Goal: Task Accomplishment & Management: Manage account settings

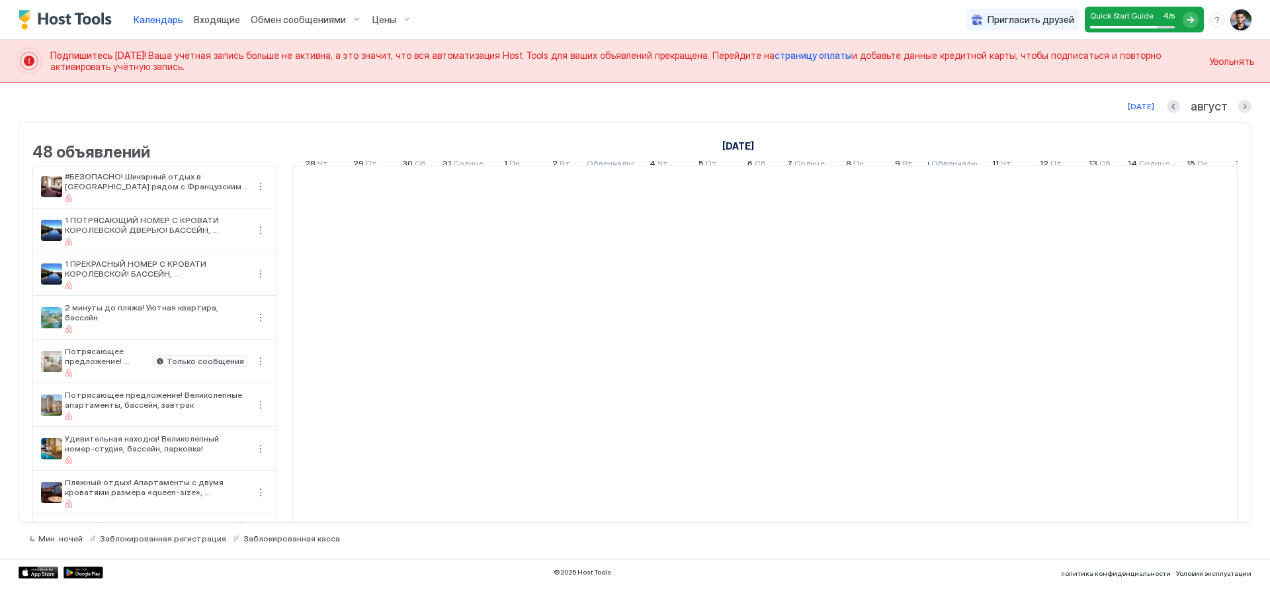
scroll to position [0, 735]
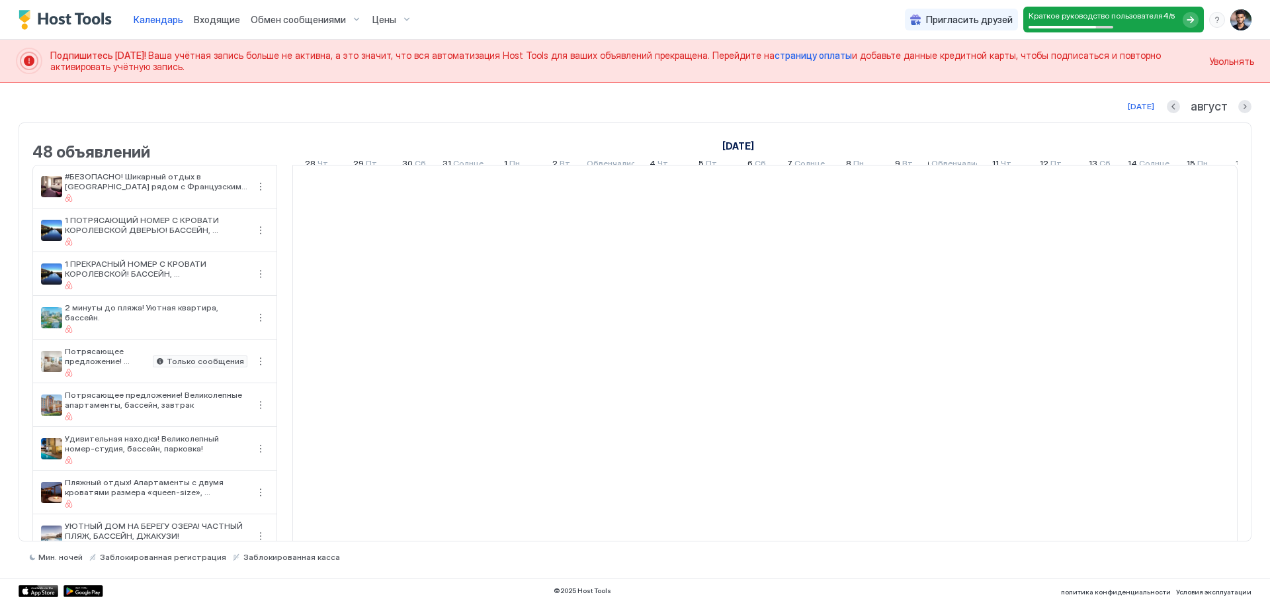
click at [776, 56] on font "страницу оплаты" at bounding box center [813, 55] width 77 height 11
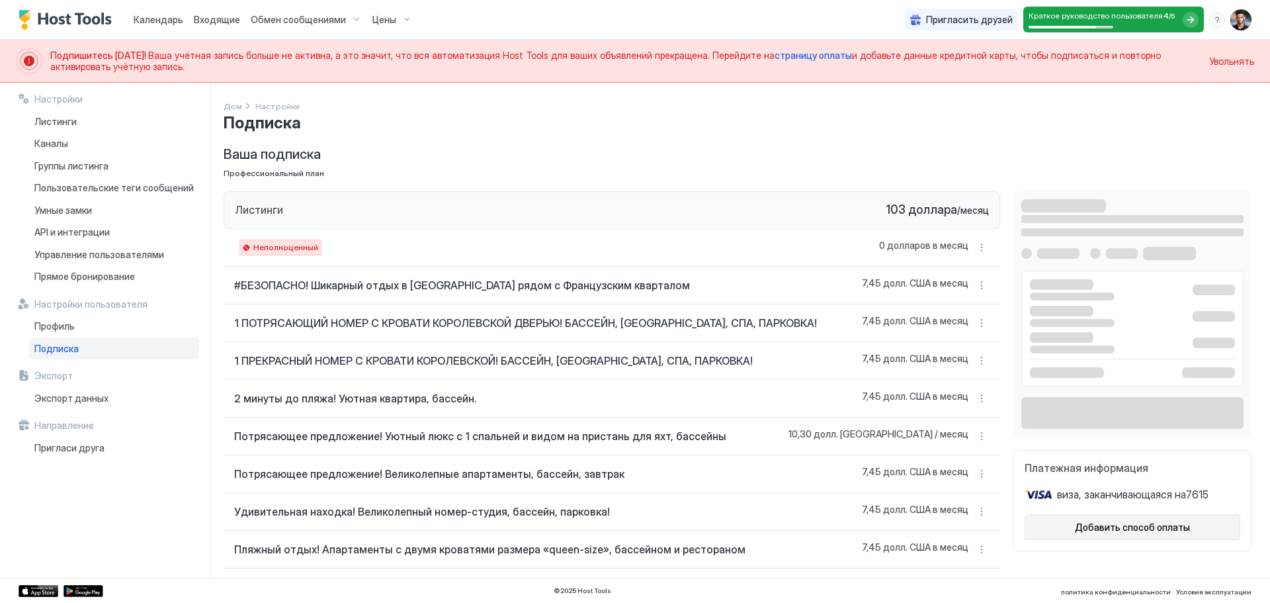
click at [1104, 524] on font "Добавить способ оплаты" at bounding box center [1132, 526] width 115 height 11
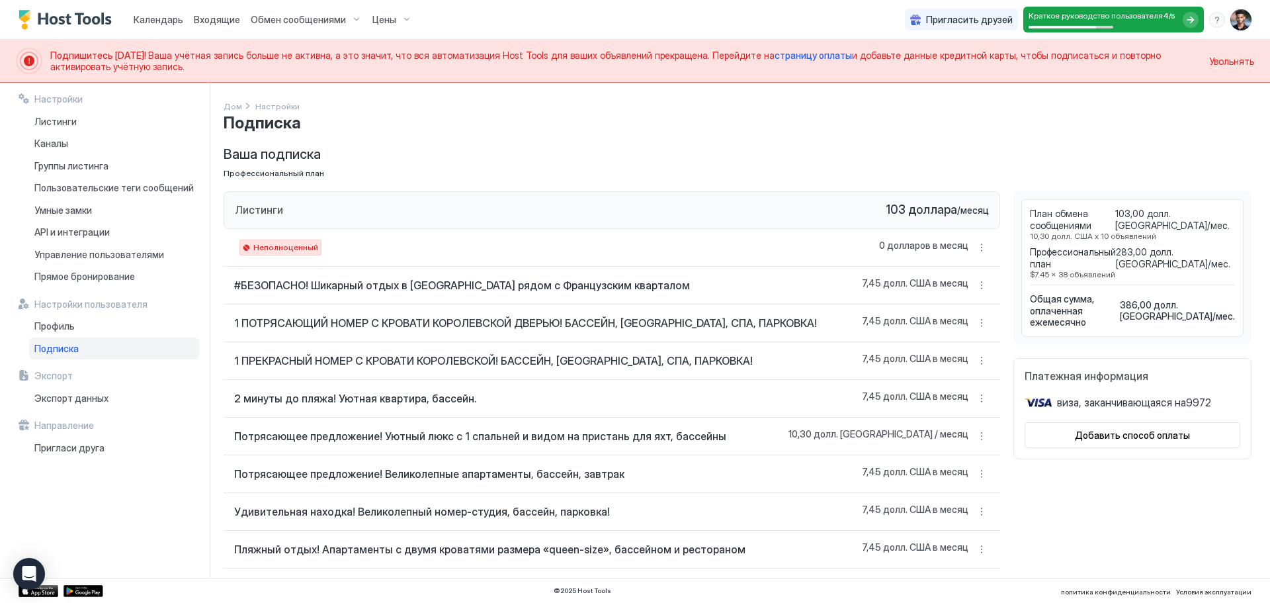
click at [290, 244] on font "Неполноценный" at bounding box center [285, 247] width 65 height 10
click at [525, 216] on div "Листинги 103 доллара / месяц" at bounding box center [612, 210] width 777 height 38
click at [1088, 396] on font ", заканчивающаяся на" at bounding box center [1132, 402] width 107 height 13
drag, startPoint x: 1045, startPoint y: 379, endPoint x: 1106, endPoint y: 384, distance: 61.1
click at [1106, 384] on div "Платежная информация виза , заканчивающаяся на 9972 Добавить способ оплаты" at bounding box center [1133, 408] width 238 height 101
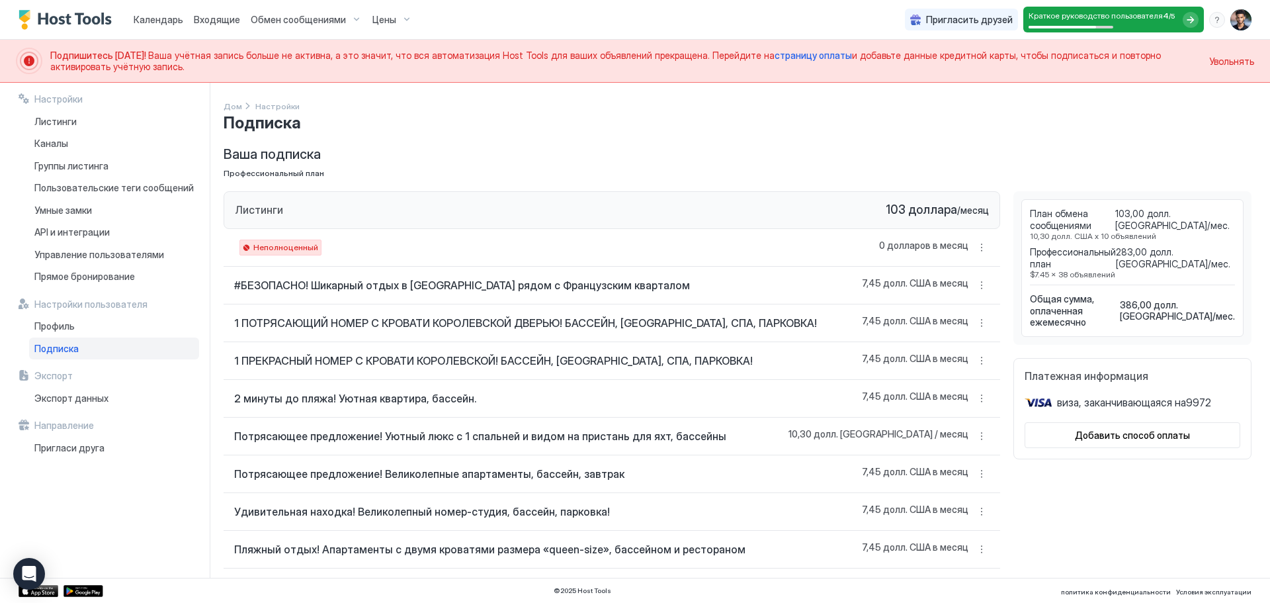
click at [1111, 396] on font ", заканчивающаяся на" at bounding box center [1132, 402] width 107 height 13
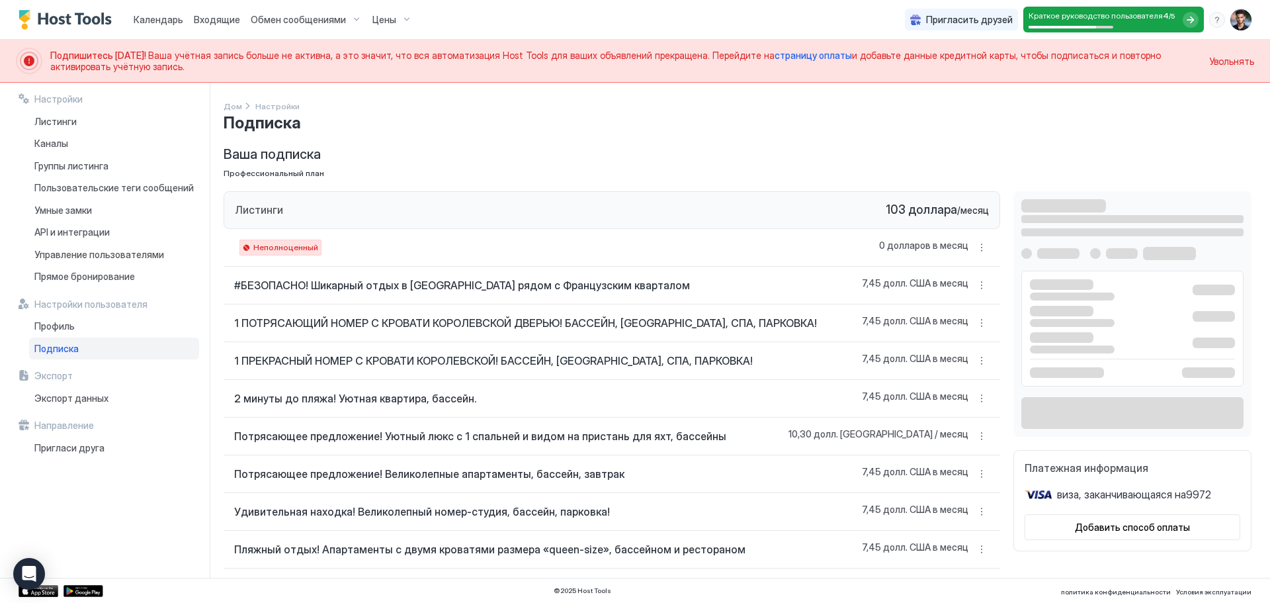
click at [281, 247] on font "Неполноценный" at bounding box center [285, 247] width 65 height 10
click at [1078, 484] on div "Платежная информация виза , заканчивающаяся на 9972 Добавить способ оплаты" at bounding box center [1133, 500] width 238 height 101
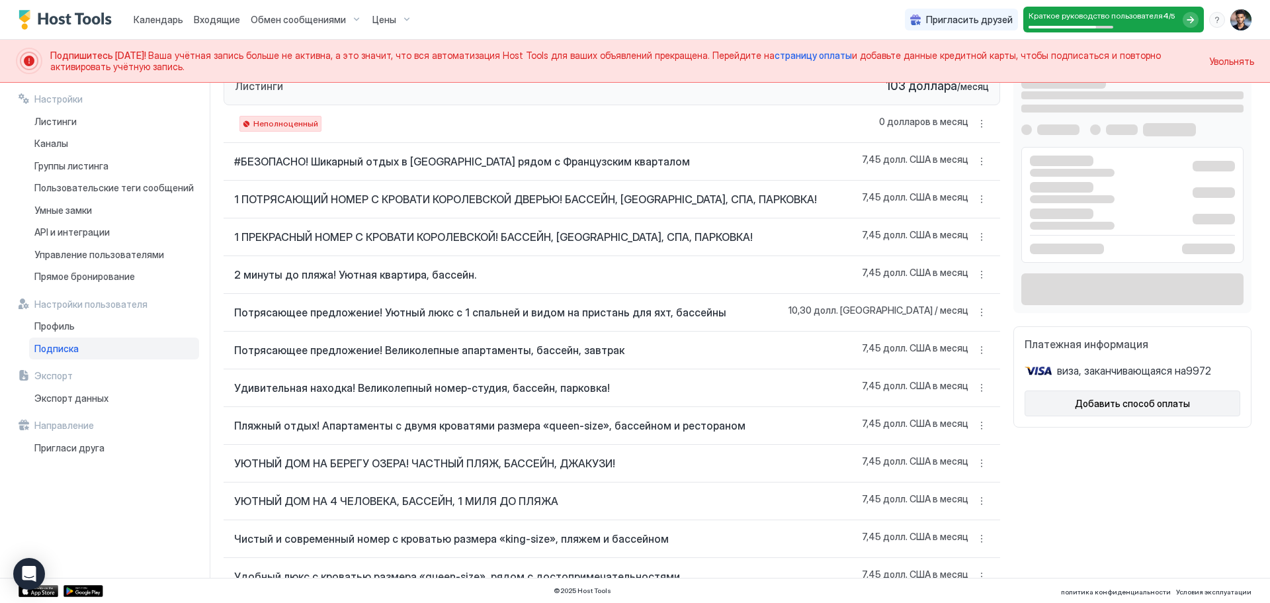
scroll to position [132, 0]
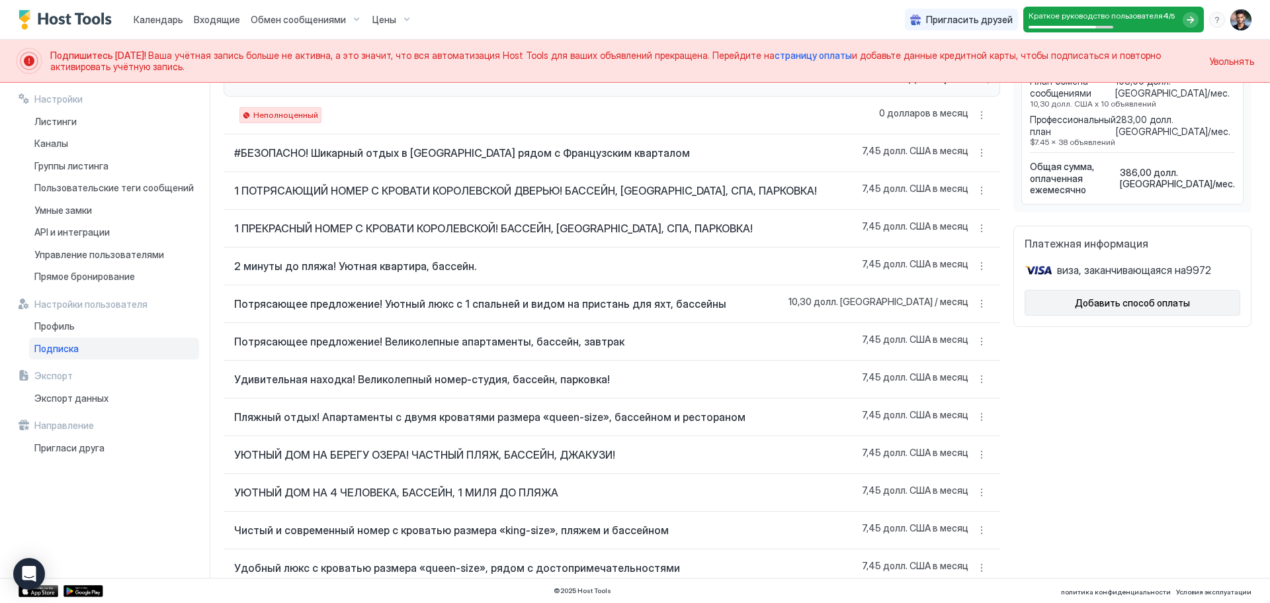
click at [1091, 297] on font "Добавить способ оплаты" at bounding box center [1132, 302] width 115 height 11
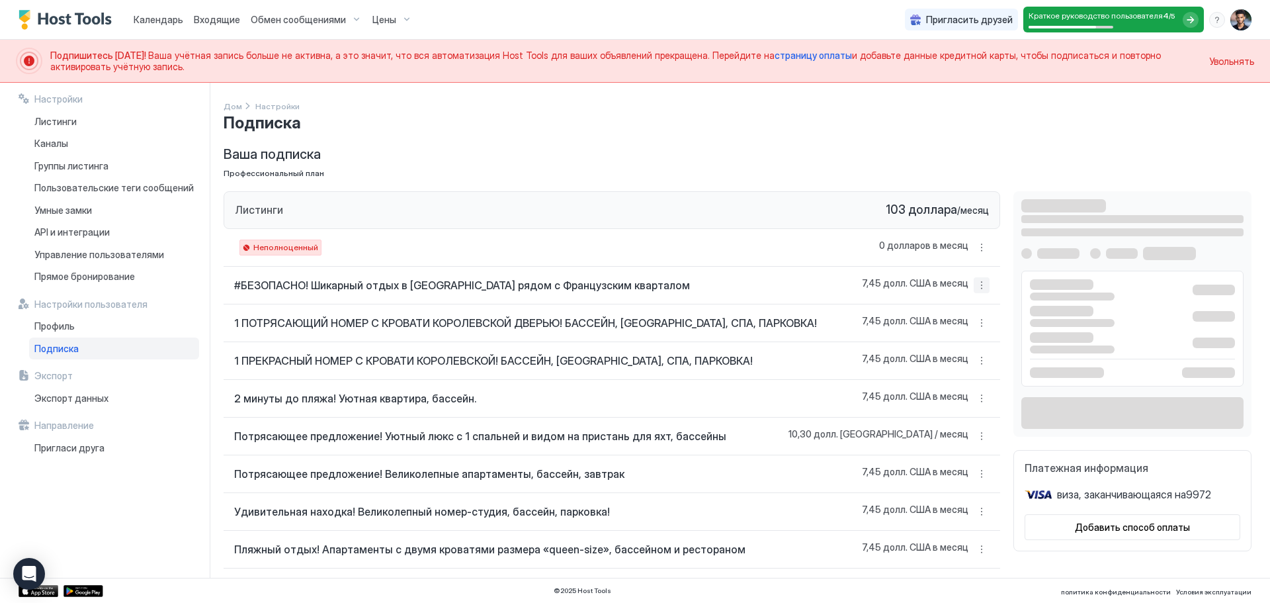
click at [974, 285] on button "Больше вариантов" at bounding box center [982, 285] width 16 height 16
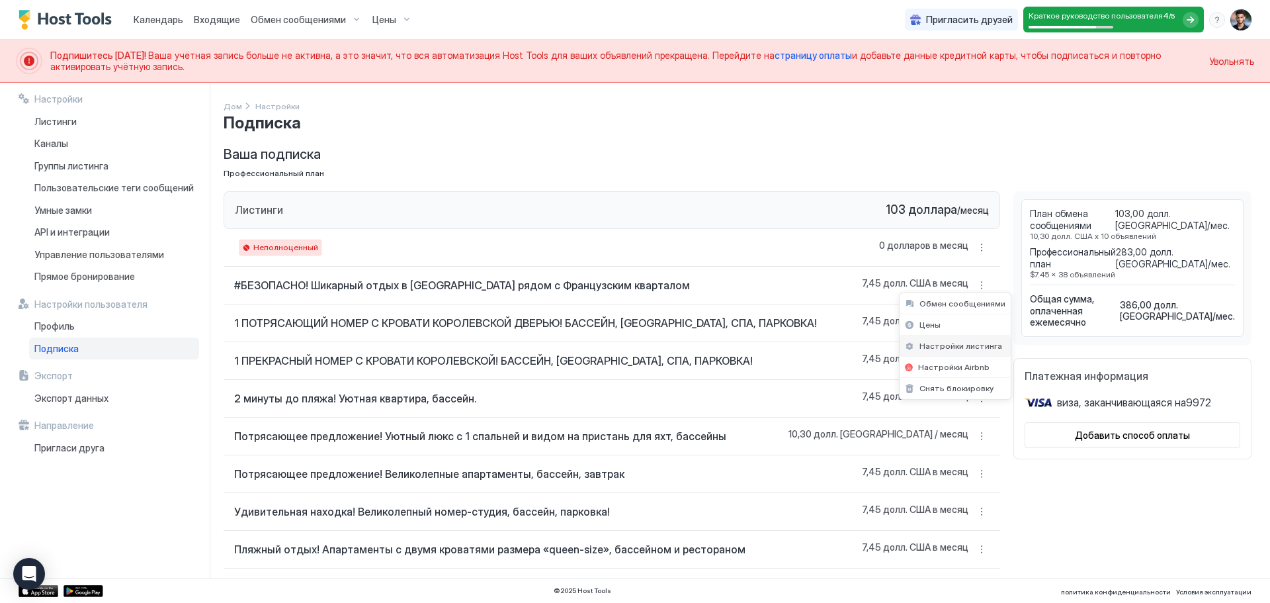
click at [954, 349] on font "Настройки листинга" at bounding box center [961, 346] width 83 height 10
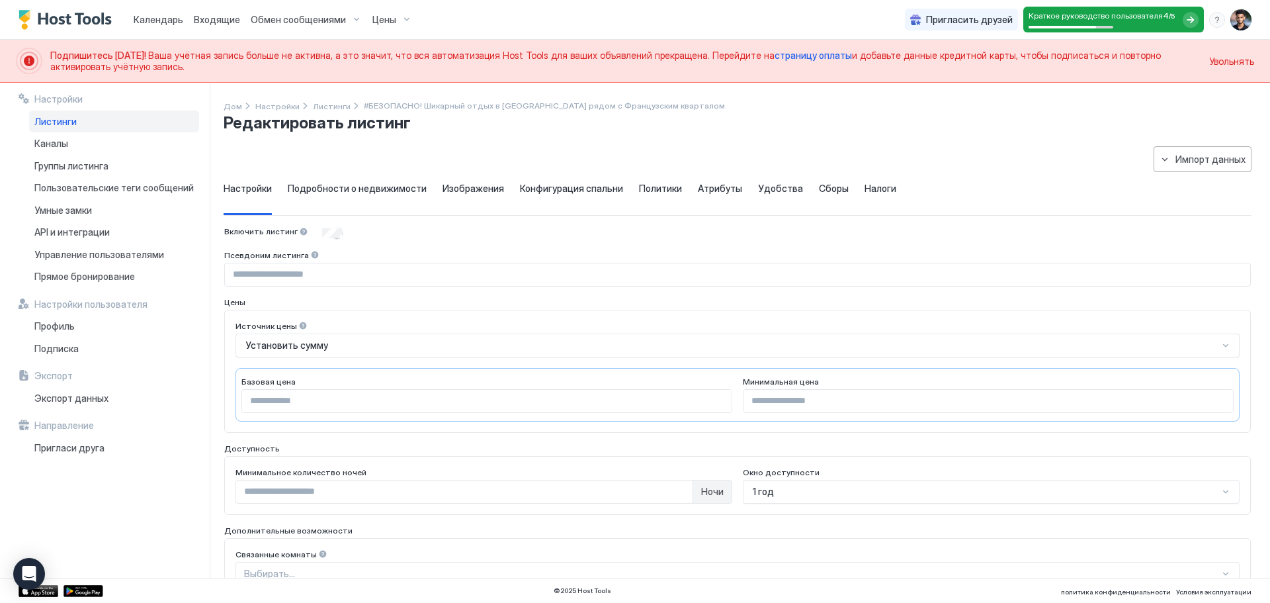
click at [1229, 17] on div "Пригласить друзей Краткое руководство пользователя 4 / 5 АА" at bounding box center [1078, 19] width 347 height 39
click at [1239, 21] on img "Профиль пользователя" at bounding box center [1241, 19] width 21 height 21
click at [1128, 73] on font "Настройки" at bounding box center [1128, 73] width 48 height 11
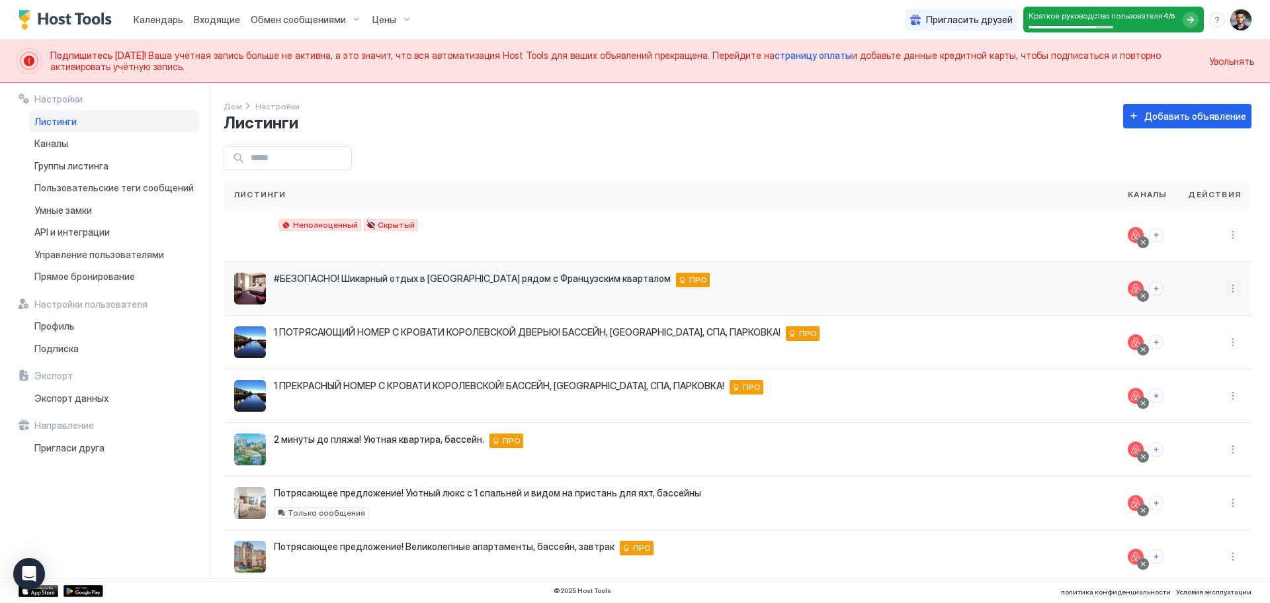
click at [1225, 287] on button "Больше вариантов" at bounding box center [1233, 289] width 16 height 16
click at [1223, 287] on div at bounding box center [635, 301] width 1270 height 603
click at [689, 275] on font "ПРО" at bounding box center [698, 280] width 18 height 10
click at [387, 284] on span "#БЕЗОПАСНО! Шикарный отдых в [GEOGRAPHIC_DATA] рядом с Французским кварталом" at bounding box center [472, 279] width 397 height 12
click at [378, 223] on font "Скрытый" at bounding box center [396, 225] width 37 height 10
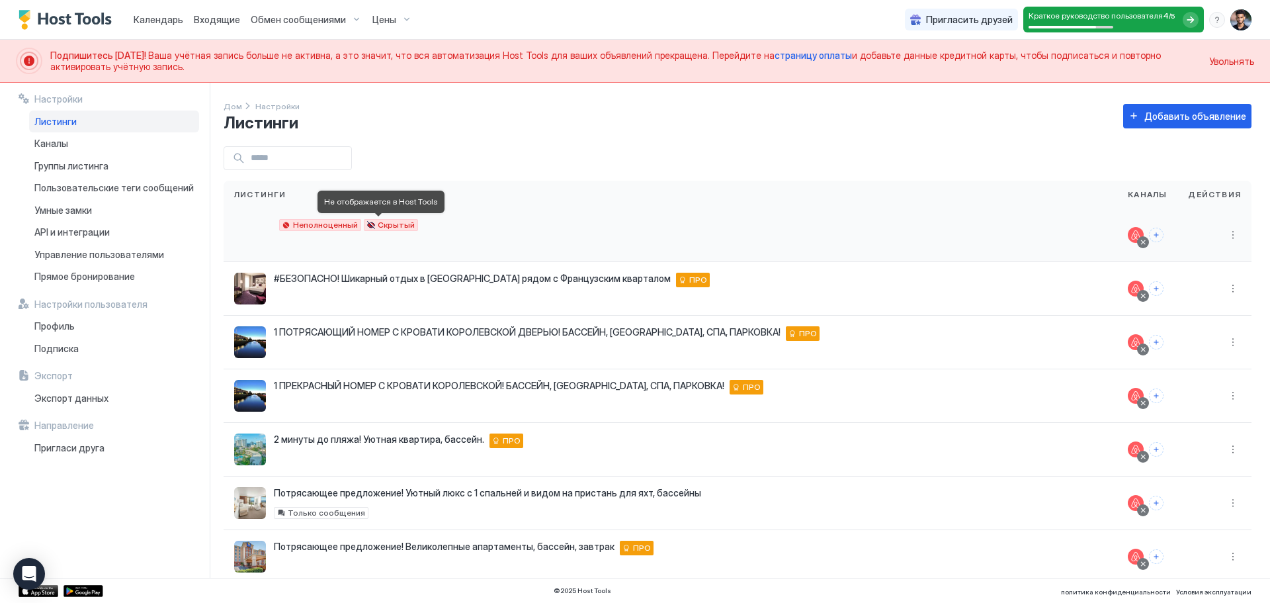
click at [378, 222] on font "Скрытый" at bounding box center [396, 225] width 37 height 10
click at [293, 221] on font "Неполноценный" at bounding box center [325, 225] width 65 height 10
click at [68, 334] on div "Профиль" at bounding box center [114, 326] width 170 height 22
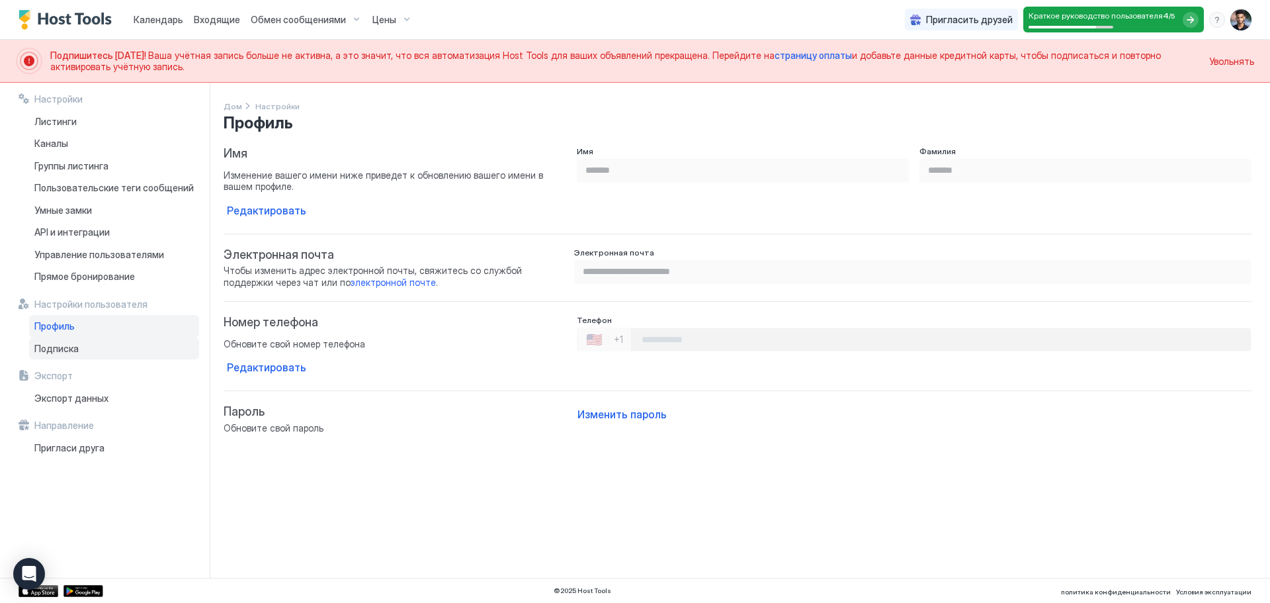
click at [72, 343] on font "Подписка" at bounding box center [56, 348] width 44 height 11
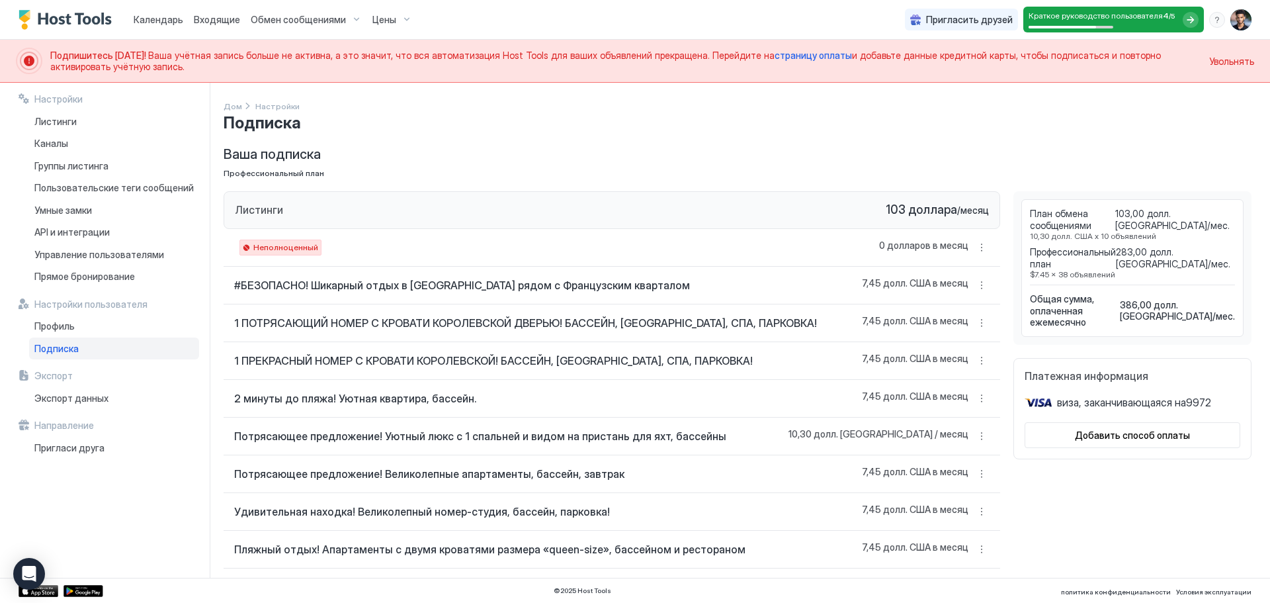
click at [1085, 306] on span "Общая сумма, оплаченная ежемесячно" at bounding box center [1075, 310] width 90 height 35
drag, startPoint x: 1140, startPoint y: 302, endPoint x: 1155, endPoint y: 304, distance: 14.6
click at [1120, 303] on span "Общая сумма, оплаченная ежемесячно" at bounding box center [1075, 310] width 90 height 35
click at [1155, 304] on font "386,00 долл. США" at bounding box center [1166, 310] width 93 height 23
click at [1053, 369] on font "Платежная информация" at bounding box center [1087, 375] width 124 height 13
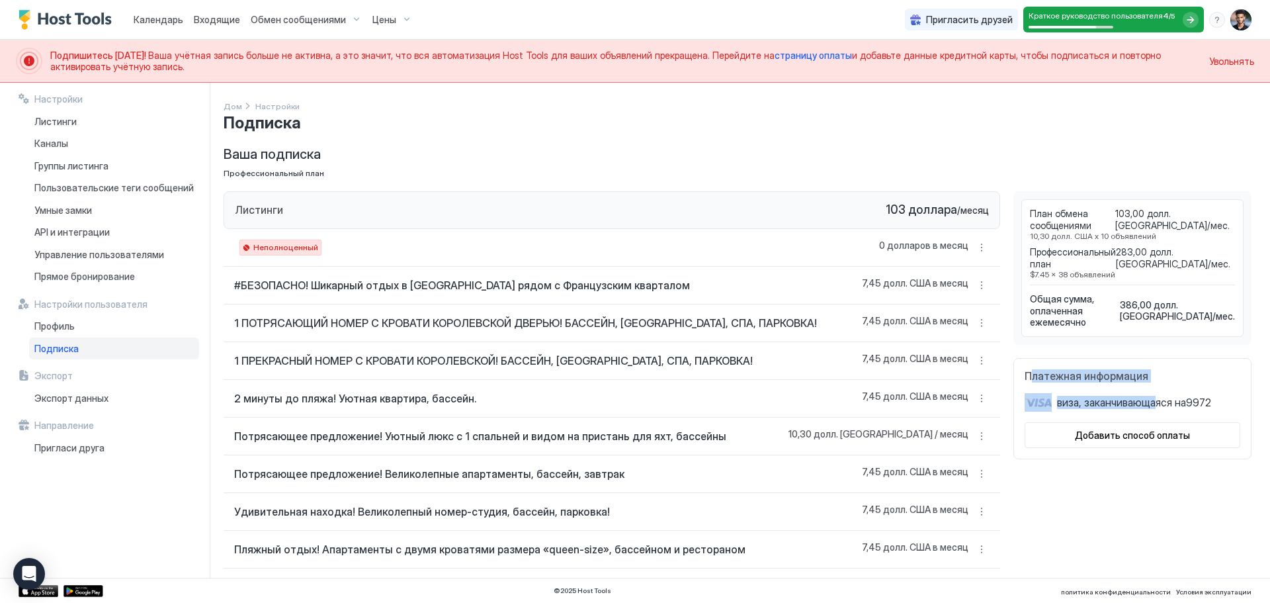
drag, startPoint x: 1019, startPoint y: 357, endPoint x: 1153, endPoint y: 382, distance: 135.9
click at [1153, 382] on div "Платежная информация виза , заканчивающаяся на 9972 Добавить способ оплаты" at bounding box center [1133, 408] width 238 height 101
click at [1153, 393] on div "виза , заканчивающаяся на 9972" at bounding box center [1133, 402] width 216 height 19
drag, startPoint x: 1209, startPoint y: 385, endPoint x: 1002, endPoint y: 355, distance: 209.2
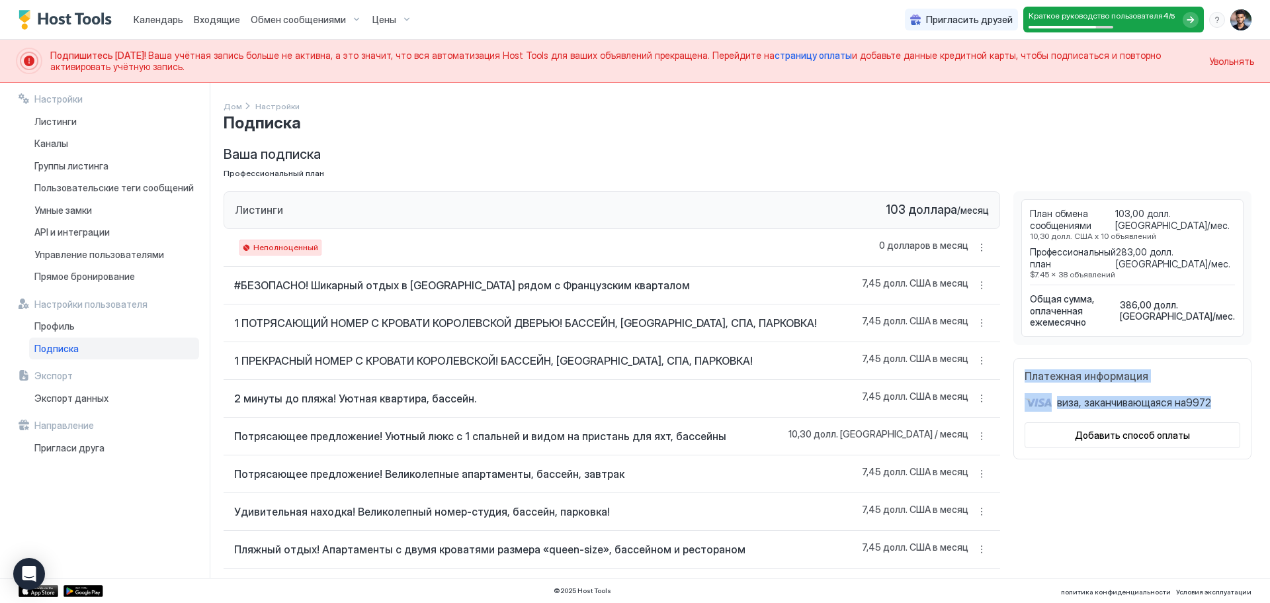
click at [974, 360] on button "Больше вариантов" at bounding box center [982, 361] width 16 height 16
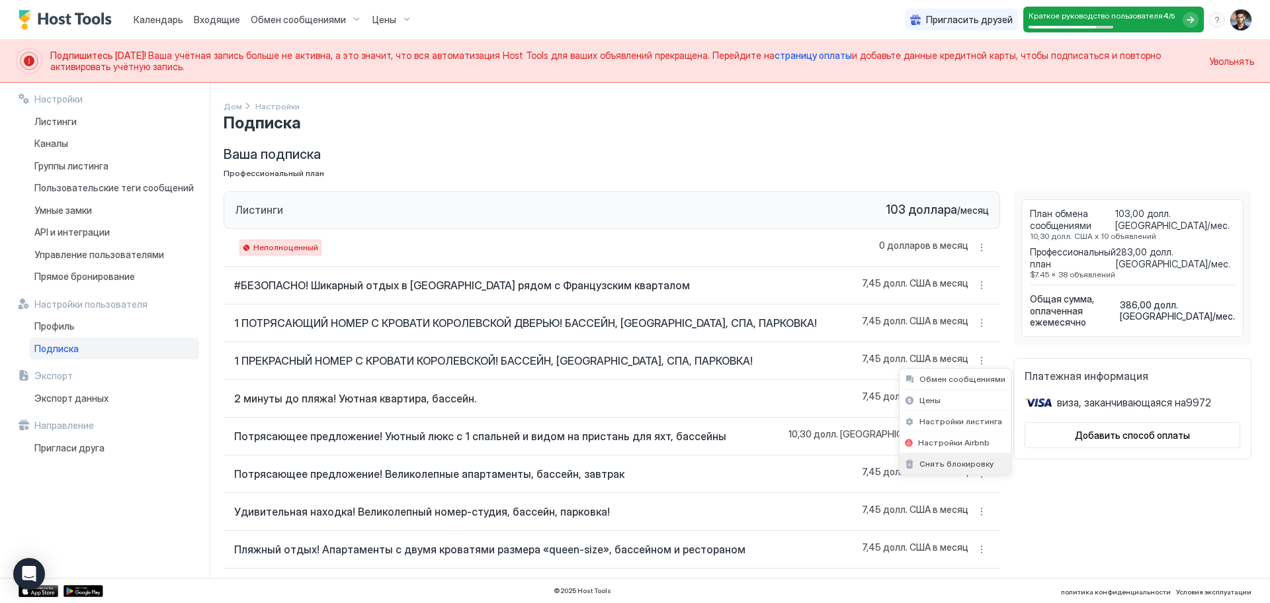
click at [961, 463] on font "Снять блокировку" at bounding box center [957, 464] width 74 height 10
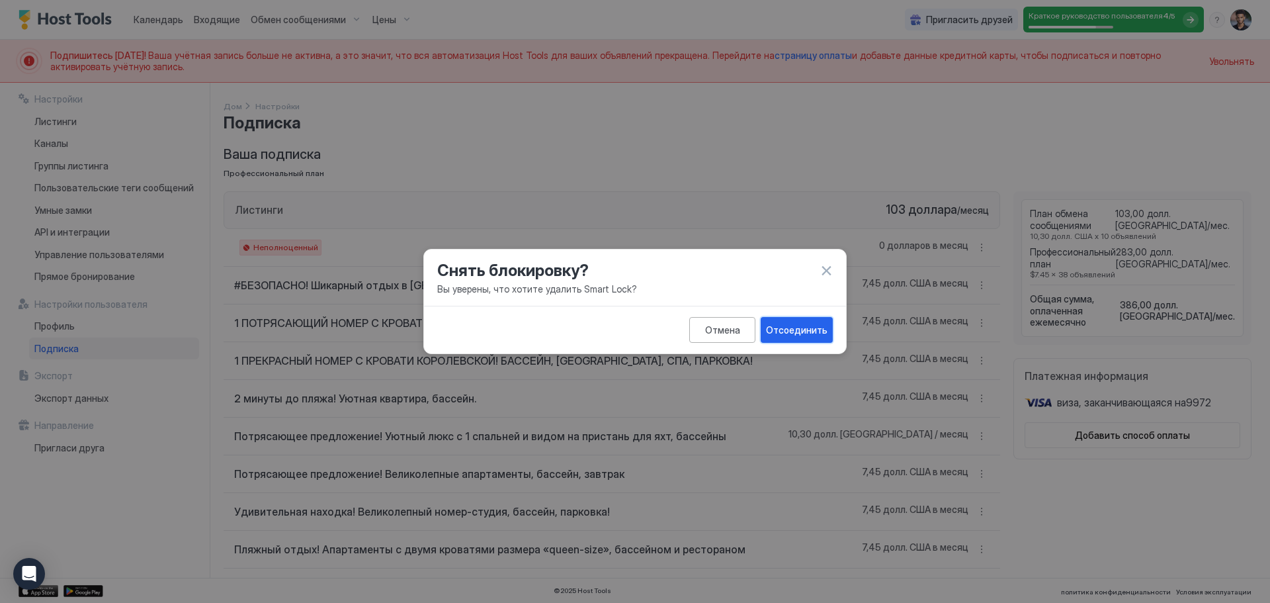
click at [803, 330] on font "Отсоединить" at bounding box center [797, 329] width 62 height 11
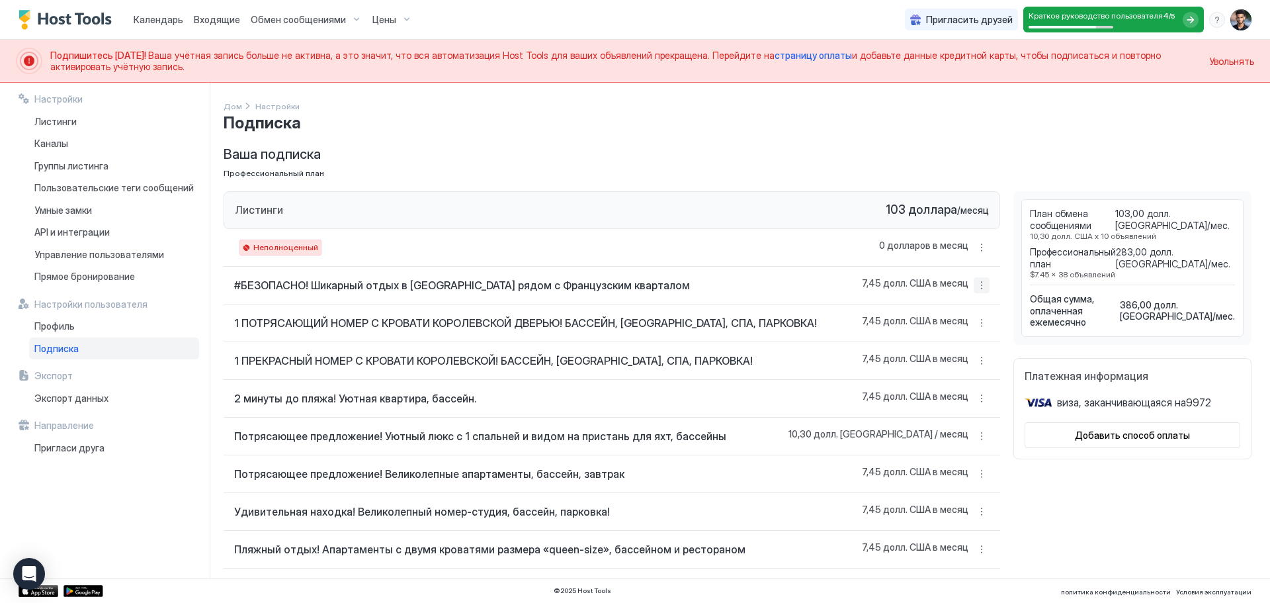
click at [974, 283] on button "Больше вариантов" at bounding box center [982, 285] width 16 height 16
click at [961, 385] on font "Снять блокировку" at bounding box center [957, 388] width 74 height 10
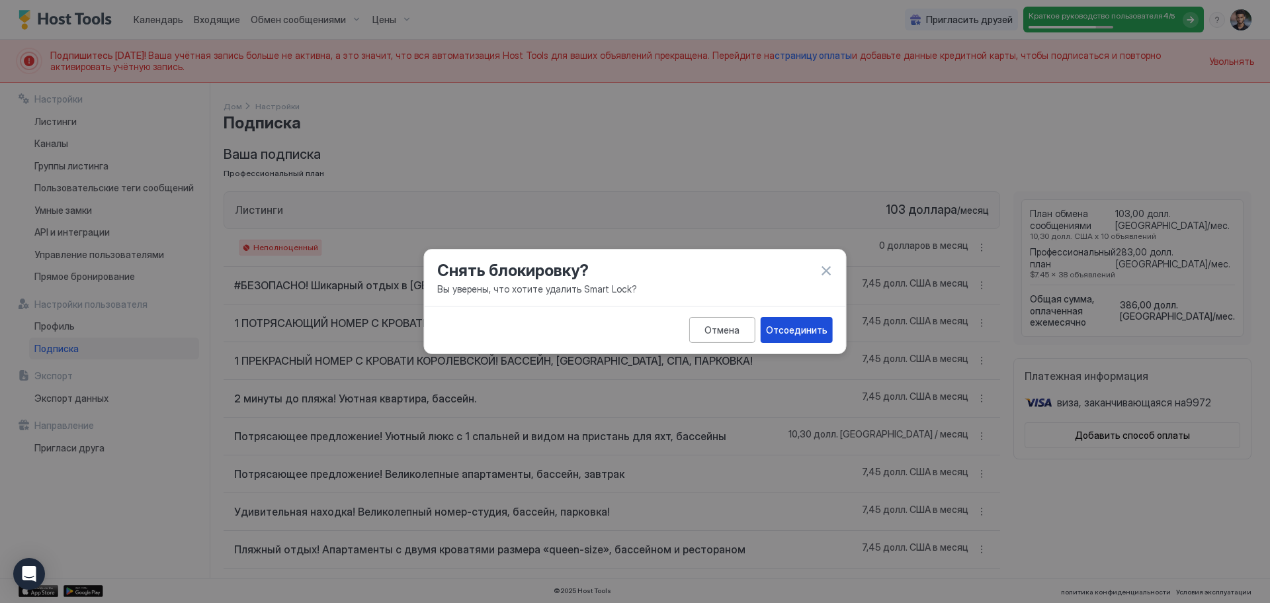
click at [826, 326] on font "Отсоединить" at bounding box center [797, 329] width 62 height 11
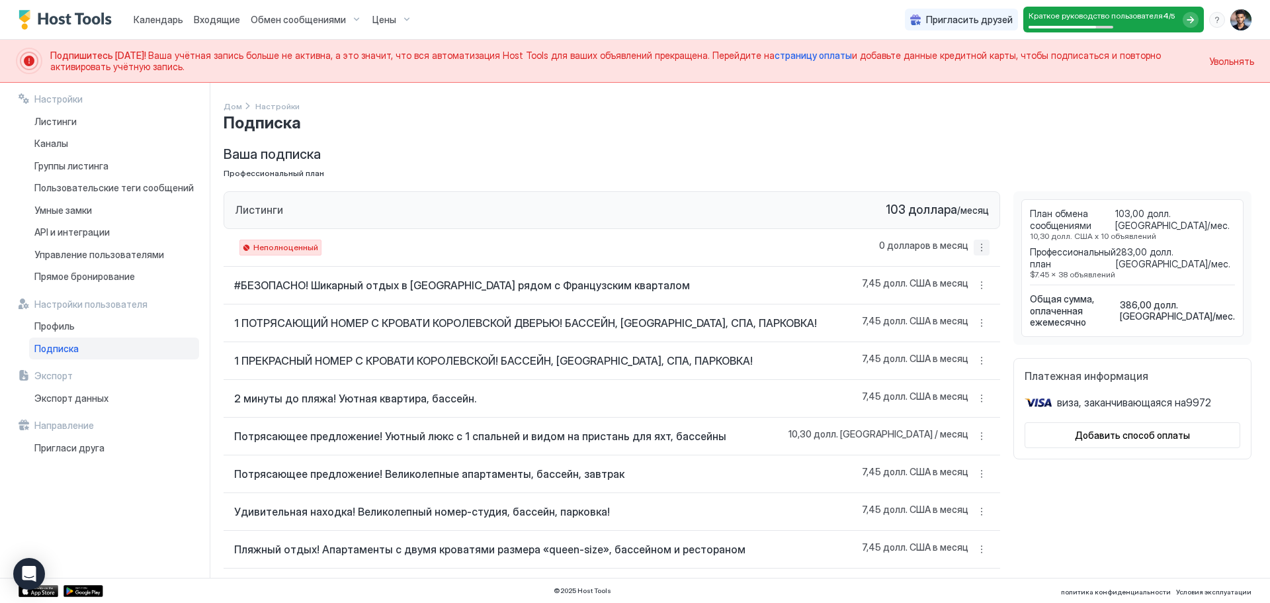
click at [974, 249] on button "Больше вариантов" at bounding box center [982, 248] width 16 height 16
click at [957, 370] on font "Снять блокировку" at bounding box center [957, 372] width 74 height 10
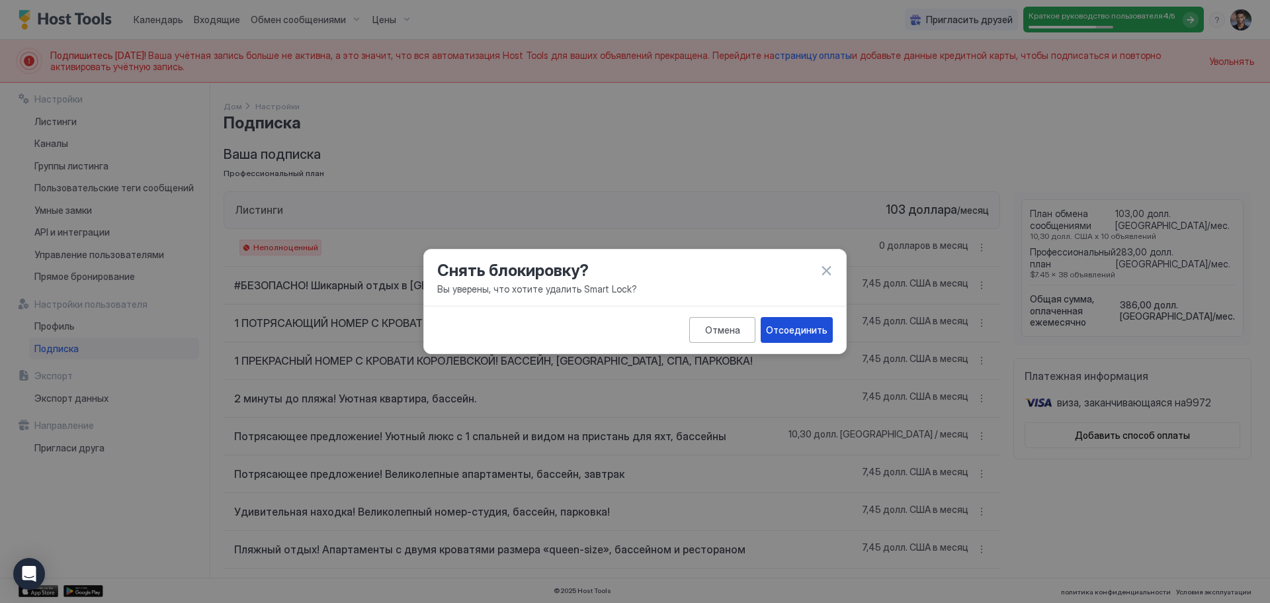
click at [802, 338] on button "Отсоединить" at bounding box center [797, 330] width 72 height 26
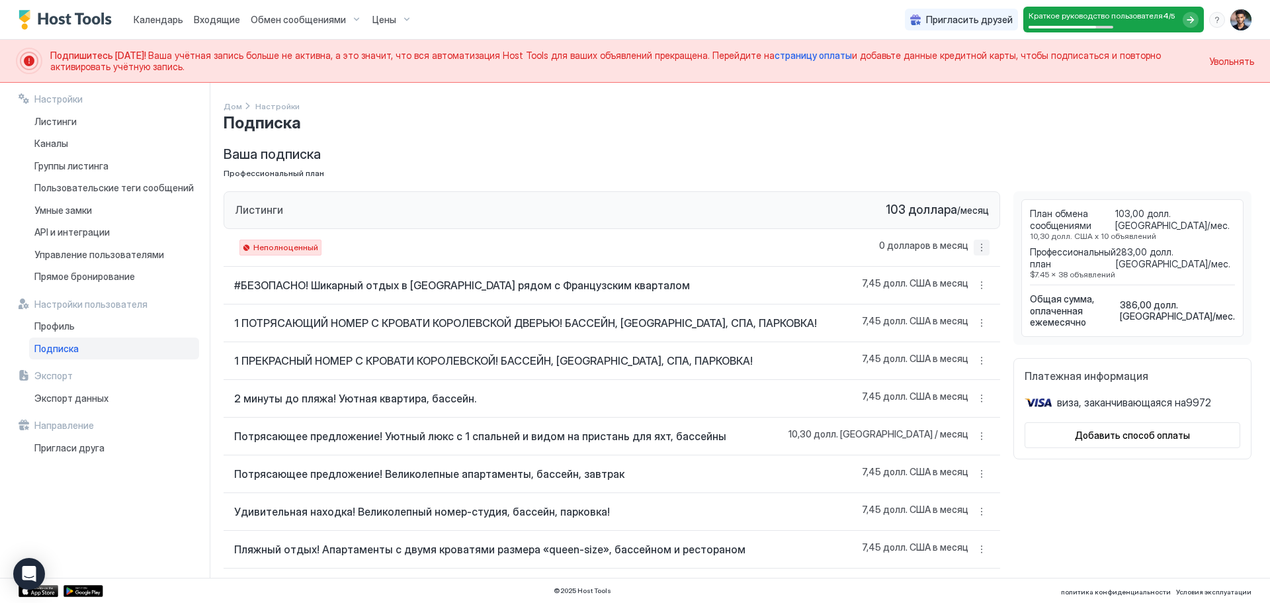
click at [974, 244] on button "Больше вариантов" at bounding box center [982, 248] width 16 height 16
click at [941, 351] on font "Включить листинг" at bounding box center [956, 350] width 73 height 10
click at [974, 287] on button "Больше вариантов" at bounding box center [982, 285] width 16 height 16
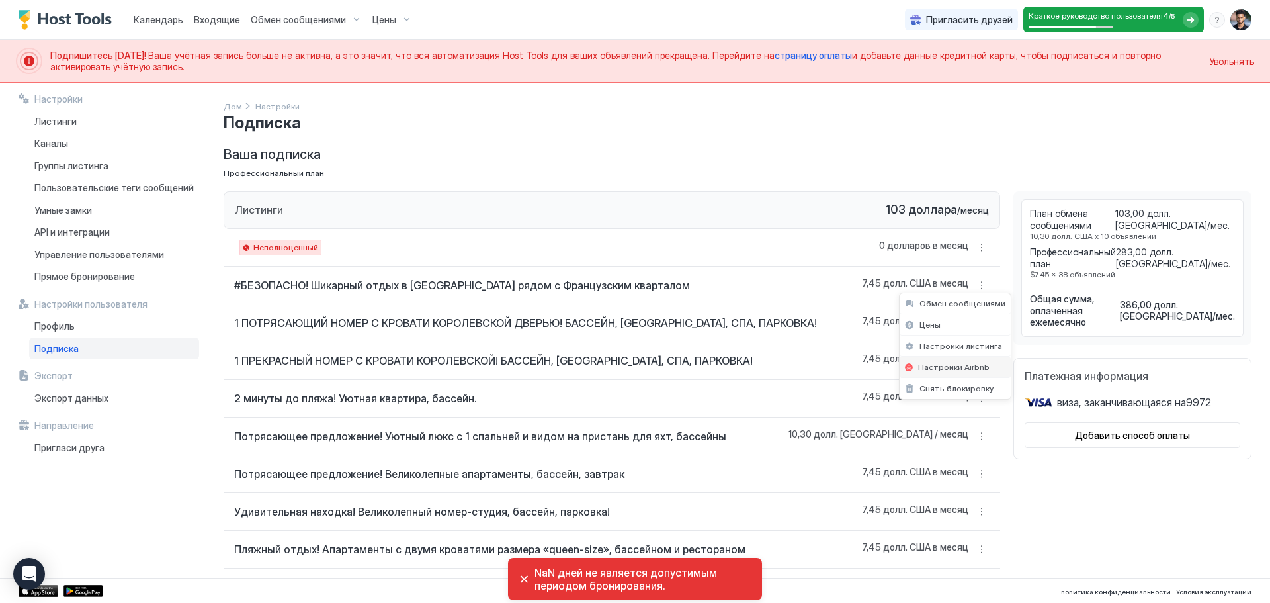
click at [953, 363] on font "Настройки Airbnb" at bounding box center [953, 367] width 71 height 10
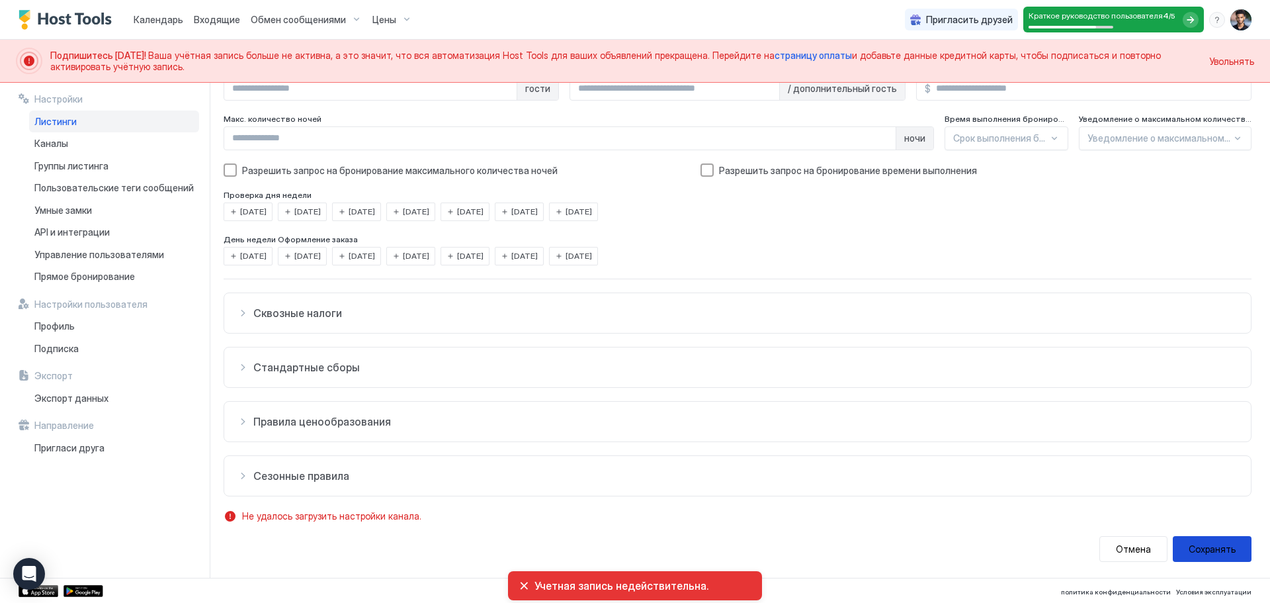
click at [1203, 544] on font "Сохранять" at bounding box center [1212, 548] width 47 height 11
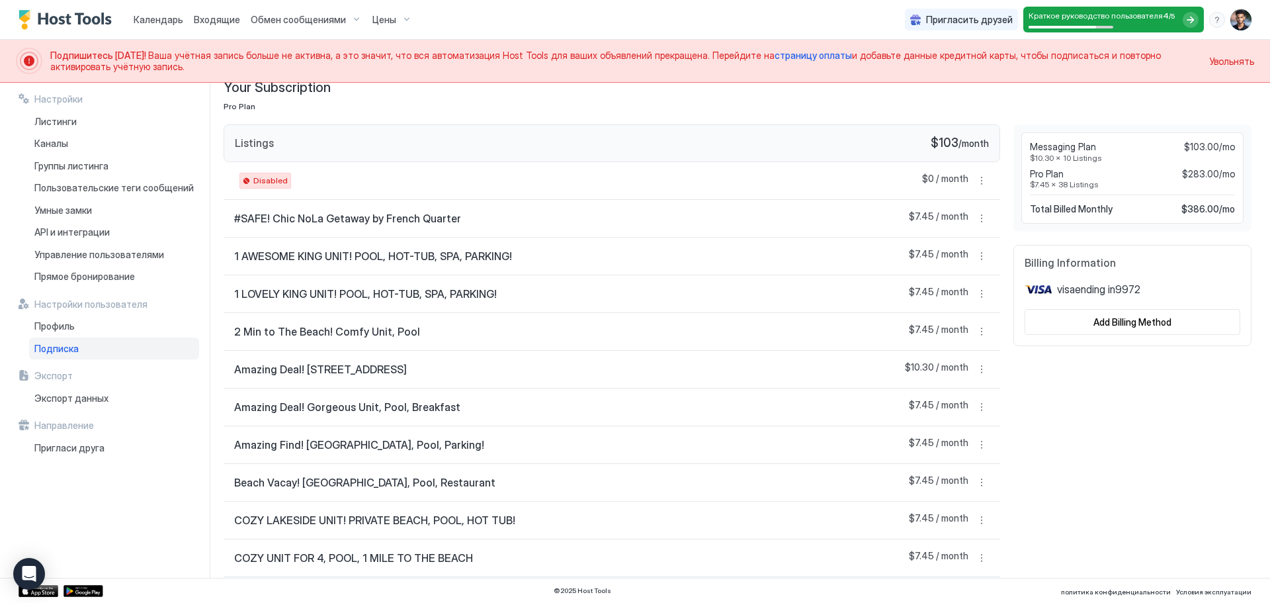
scroll to position [67, 0]
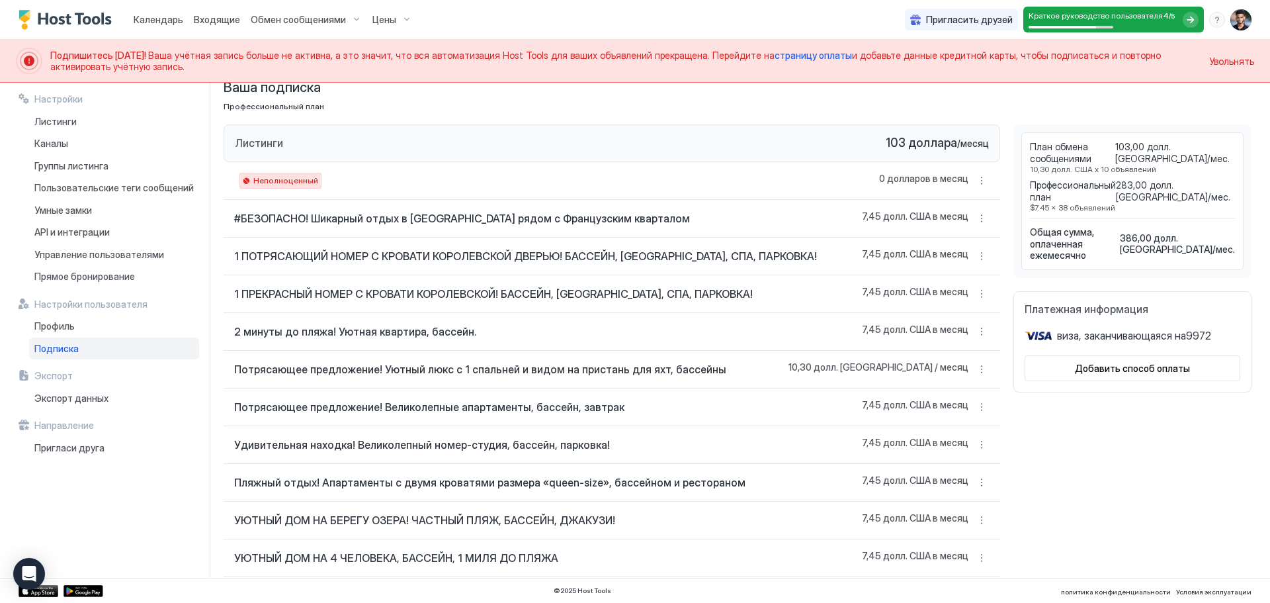
click at [977, 333] on button "Больше вариантов" at bounding box center [982, 332] width 16 height 16
click at [974, 482] on div at bounding box center [635, 301] width 1270 height 603
click at [972, 485] on div at bounding box center [635, 301] width 1270 height 603
click at [974, 483] on button "Больше вариантов" at bounding box center [982, 482] width 16 height 16
click at [951, 583] on font "Снять блокировку" at bounding box center [957, 585] width 74 height 10
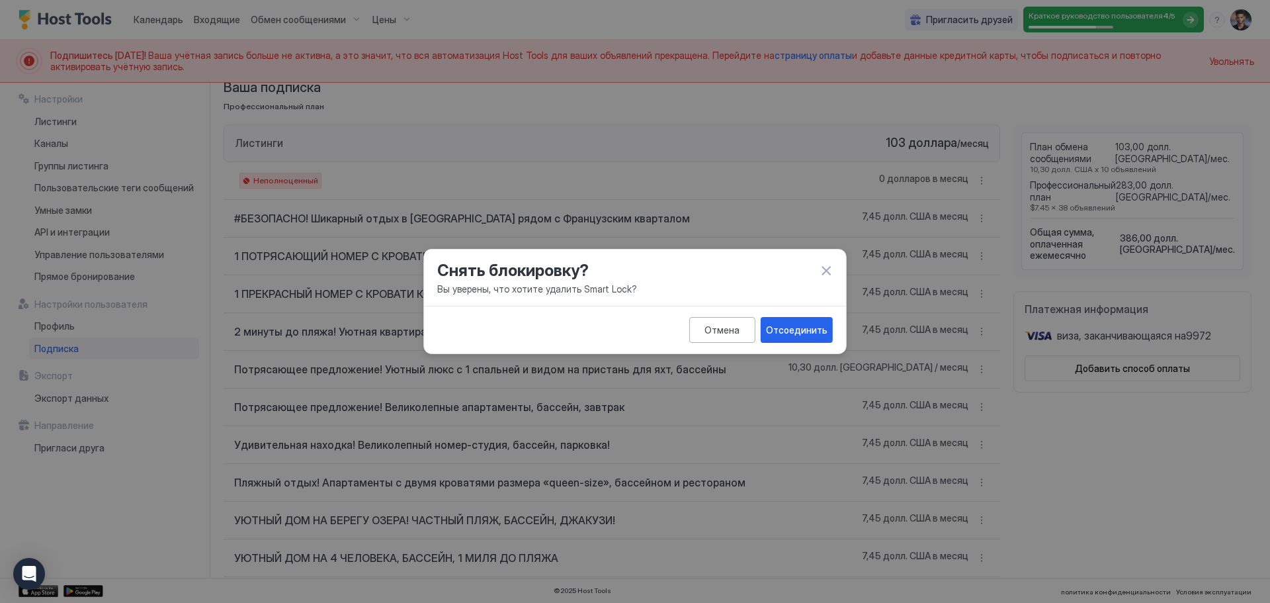
click at [814, 328] on font "Отсоединить" at bounding box center [797, 329] width 62 height 11
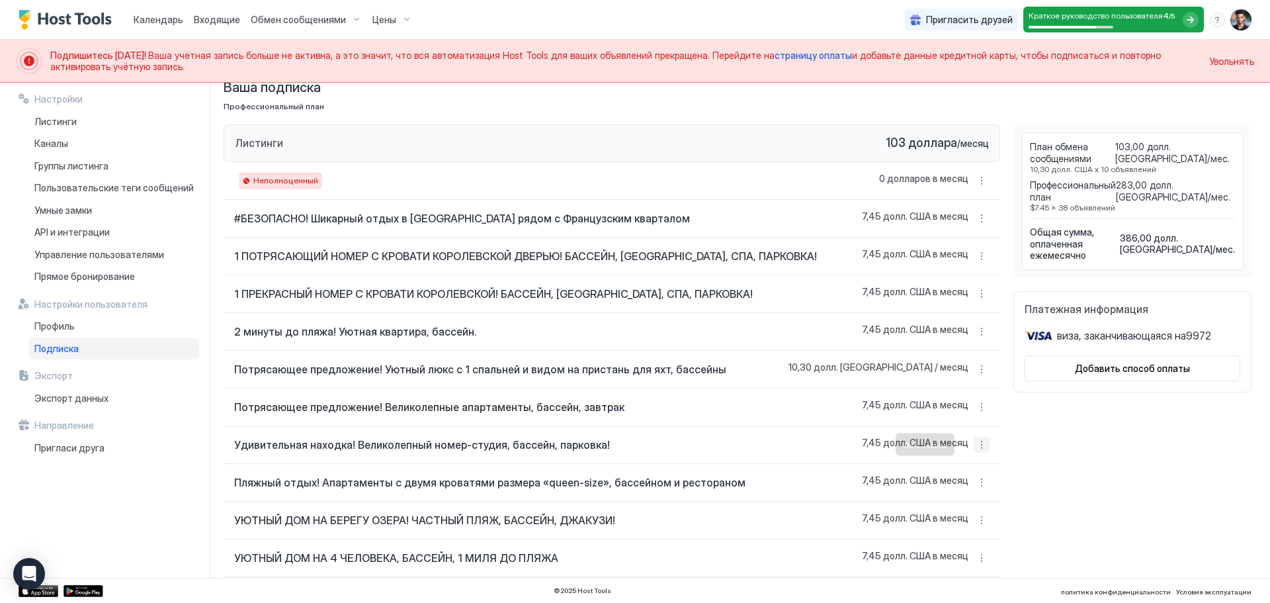
click at [974, 443] on button "Больше вариантов" at bounding box center [982, 445] width 16 height 16
click at [963, 505] on font "Настройки листинга" at bounding box center [961, 505] width 83 height 10
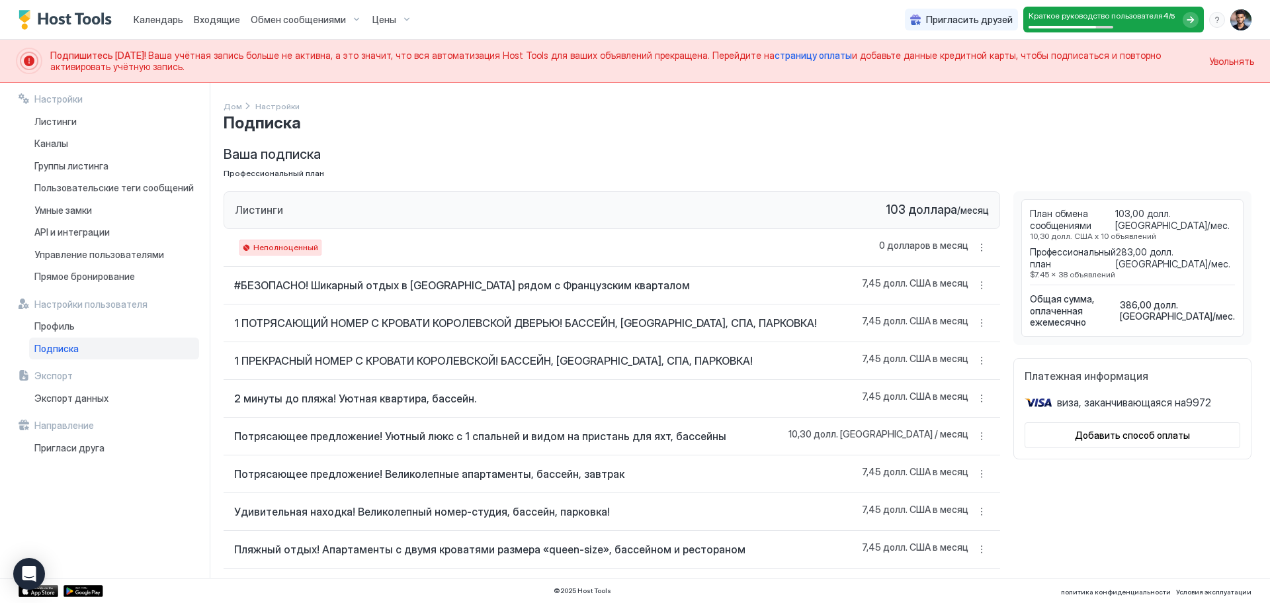
click at [1161, 299] on font "386,00 долл. [GEOGRAPHIC_DATA]" at bounding box center [1166, 310] width 93 height 23
click at [1132, 429] on font "Добавить способ оплаты" at bounding box center [1132, 434] width 115 height 11
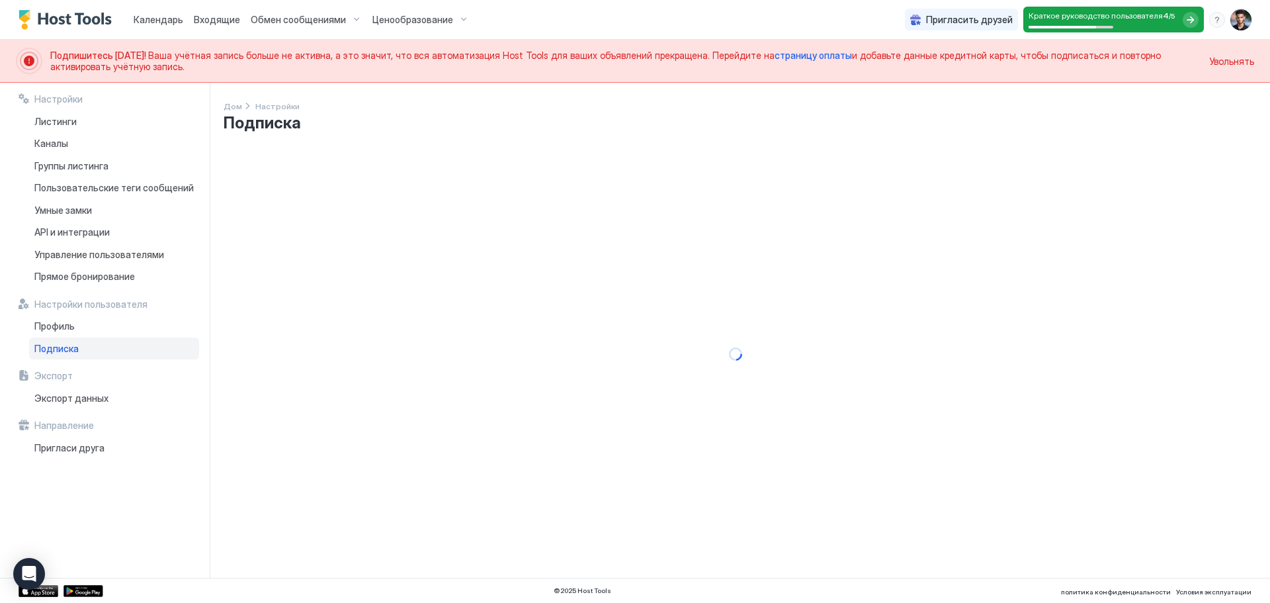
click at [202, 60] on font "Ваша учётная запись больше не активна, а это значит, что вся автоматизация Host…" at bounding box center [461, 55] width 627 height 11
drag, startPoint x: 35, startPoint y: 57, endPoint x: 25, endPoint y: 59, distance: 10.1
click at [35, 56] on div at bounding box center [29, 61] width 19 height 19
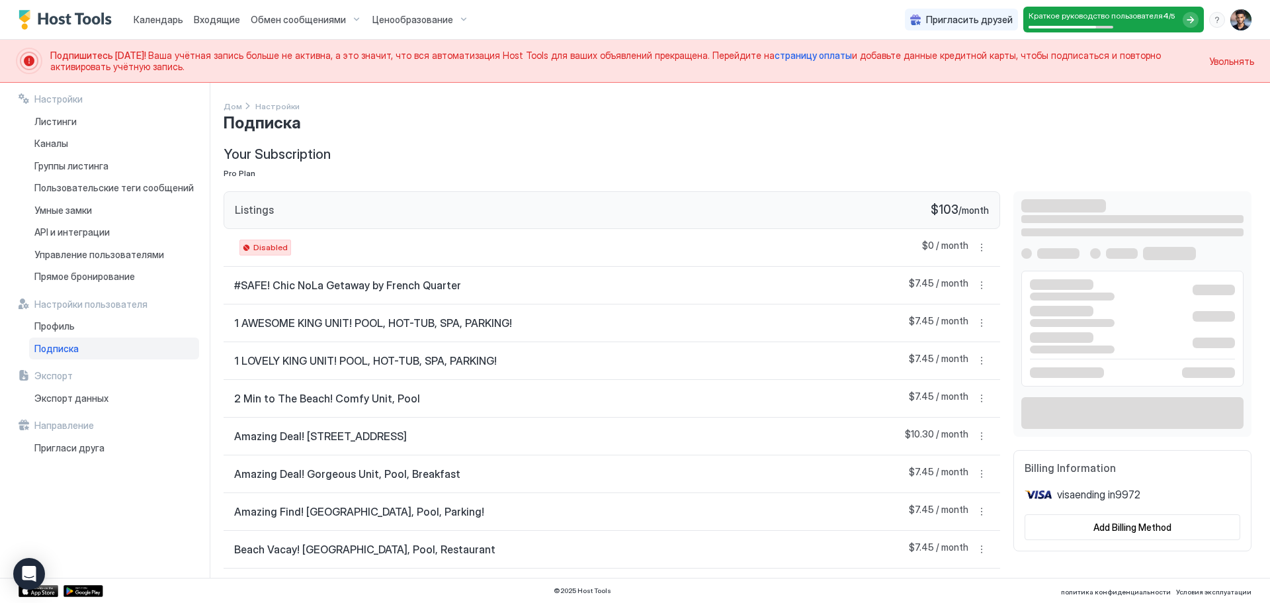
click at [25, 59] on div at bounding box center [29, 61] width 19 height 19
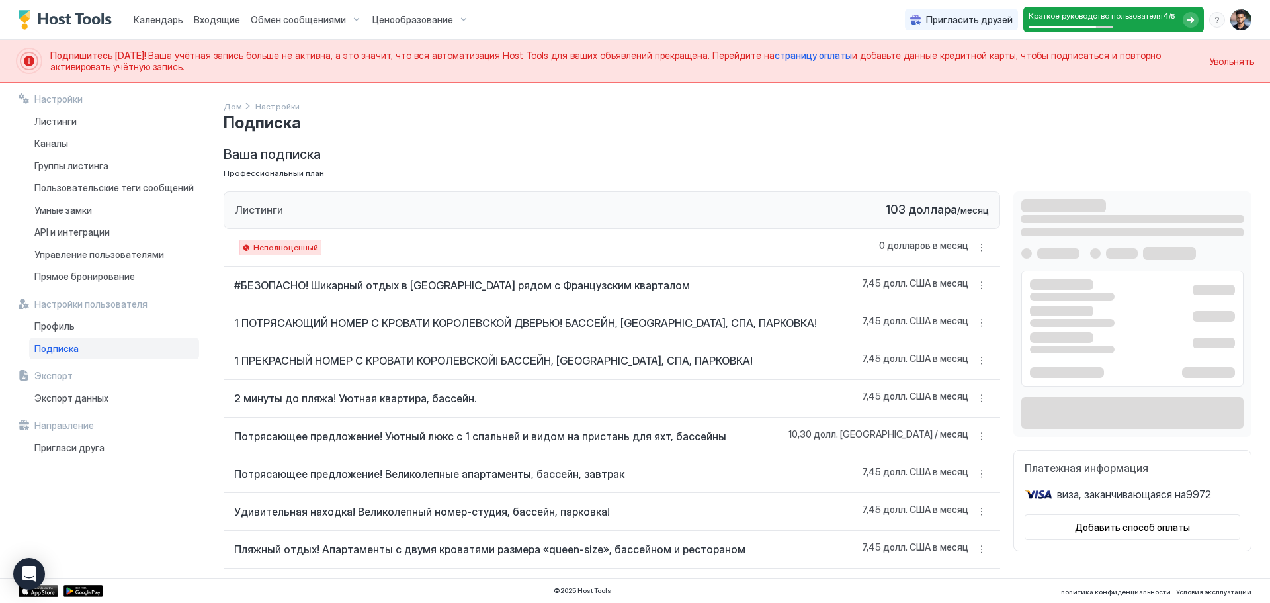
click at [240, 248] on div "Неполноценный" at bounding box center [281, 248] width 82 height 16
